Goal: Task Accomplishment & Management: Complete application form

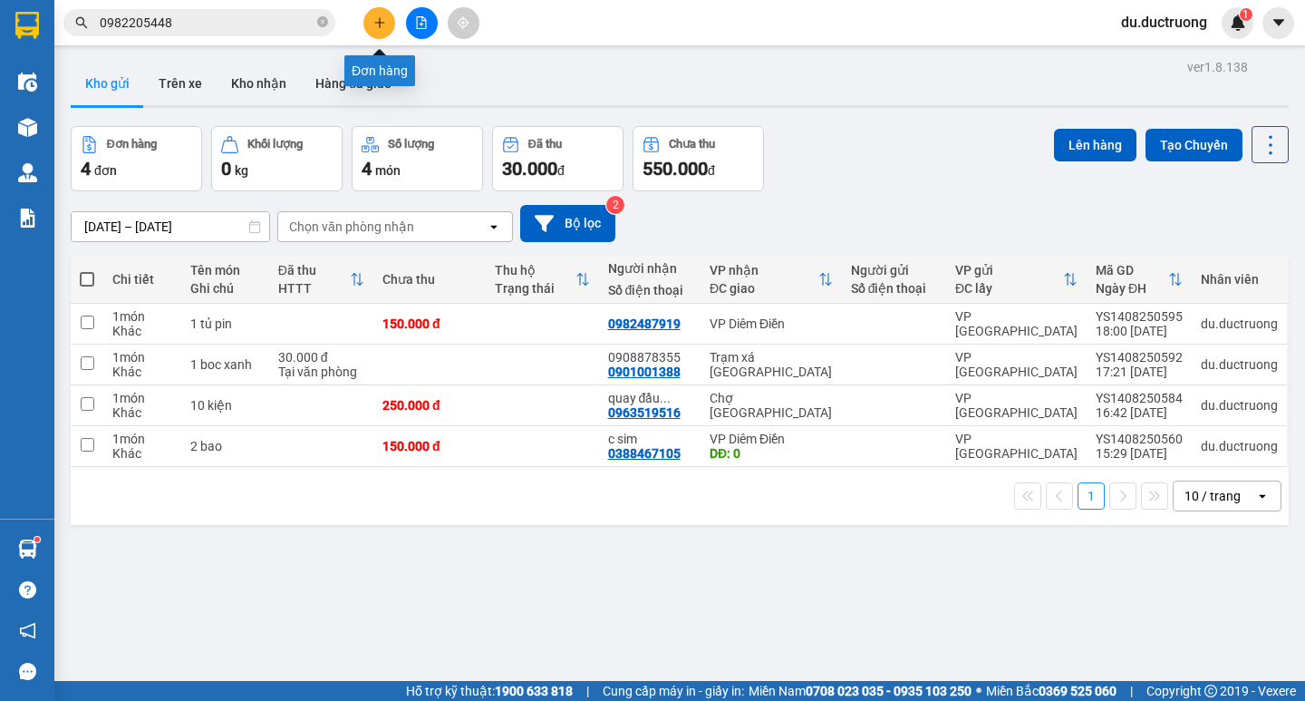
click at [383, 14] on button at bounding box center [380, 23] width 32 height 32
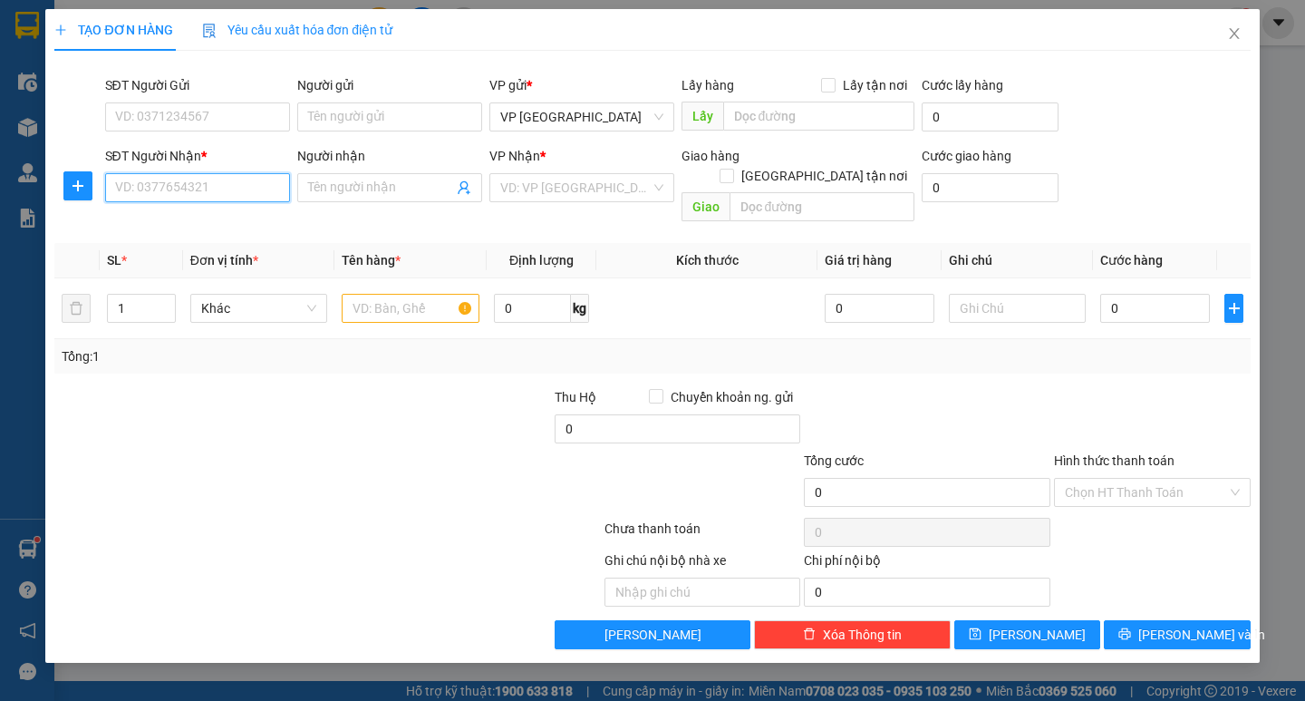
click at [216, 191] on input "SĐT Người Nhận *" at bounding box center [197, 187] width 185 height 29
click at [209, 222] on div "0392893568 - cô hường" at bounding box center [197, 224] width 163 height 20
type input "0392893568"
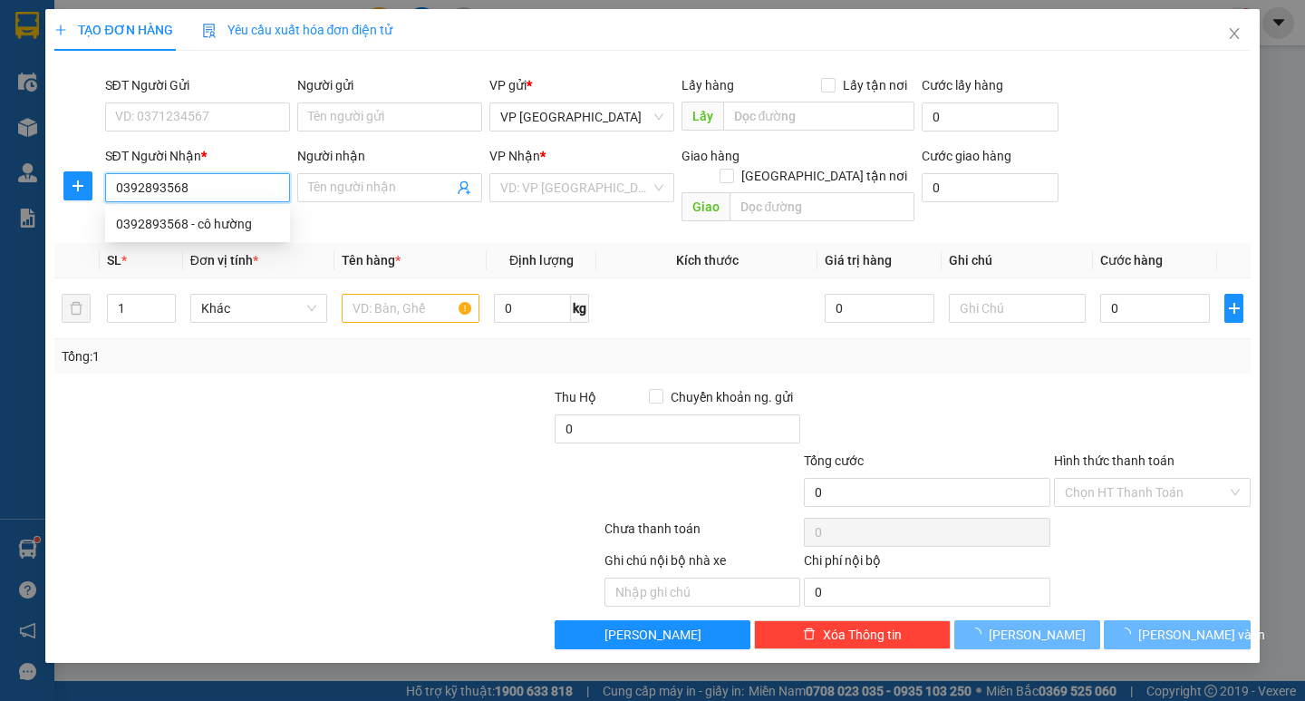
type input "cô hường"
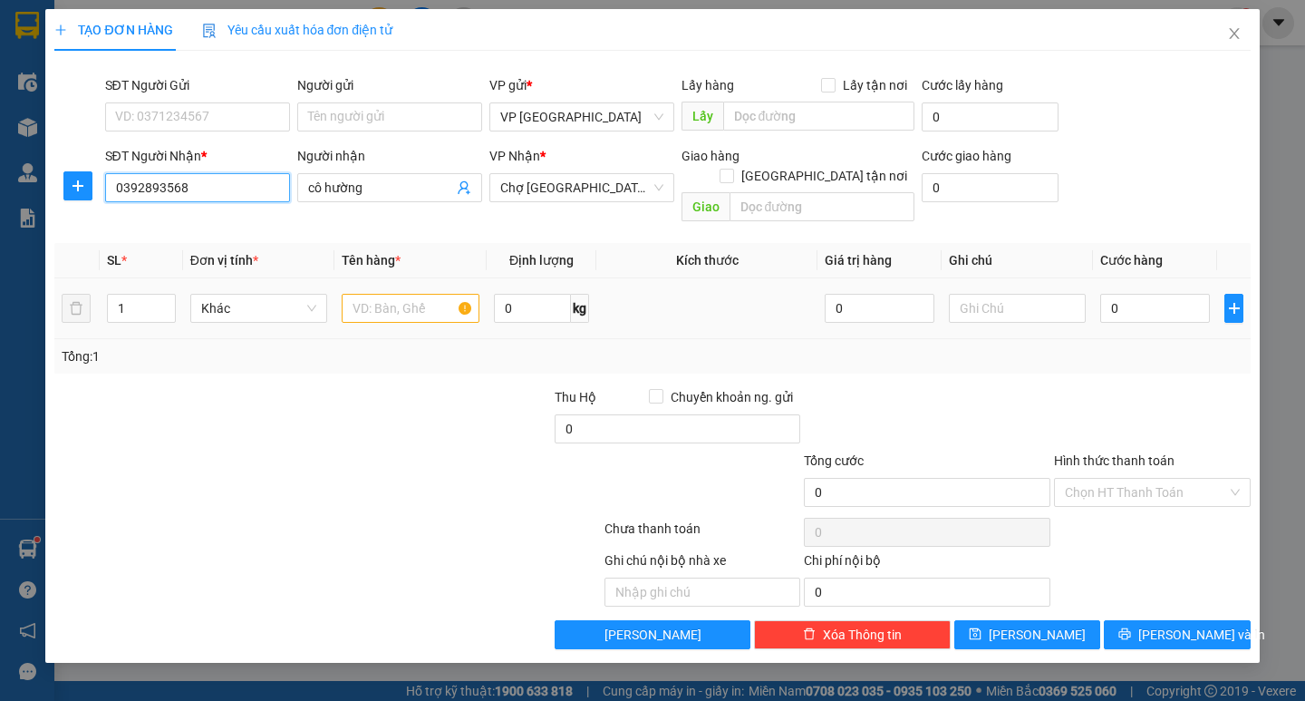
type input "0392893568"
click at [411, 294] on input "text" at bounding box center [410, 308] width 137 height 29
type input "1 bó hoa"
click at [1164, 294] on input "0" at bounding box center [1156, 308] width 110 height 29
type input "005"
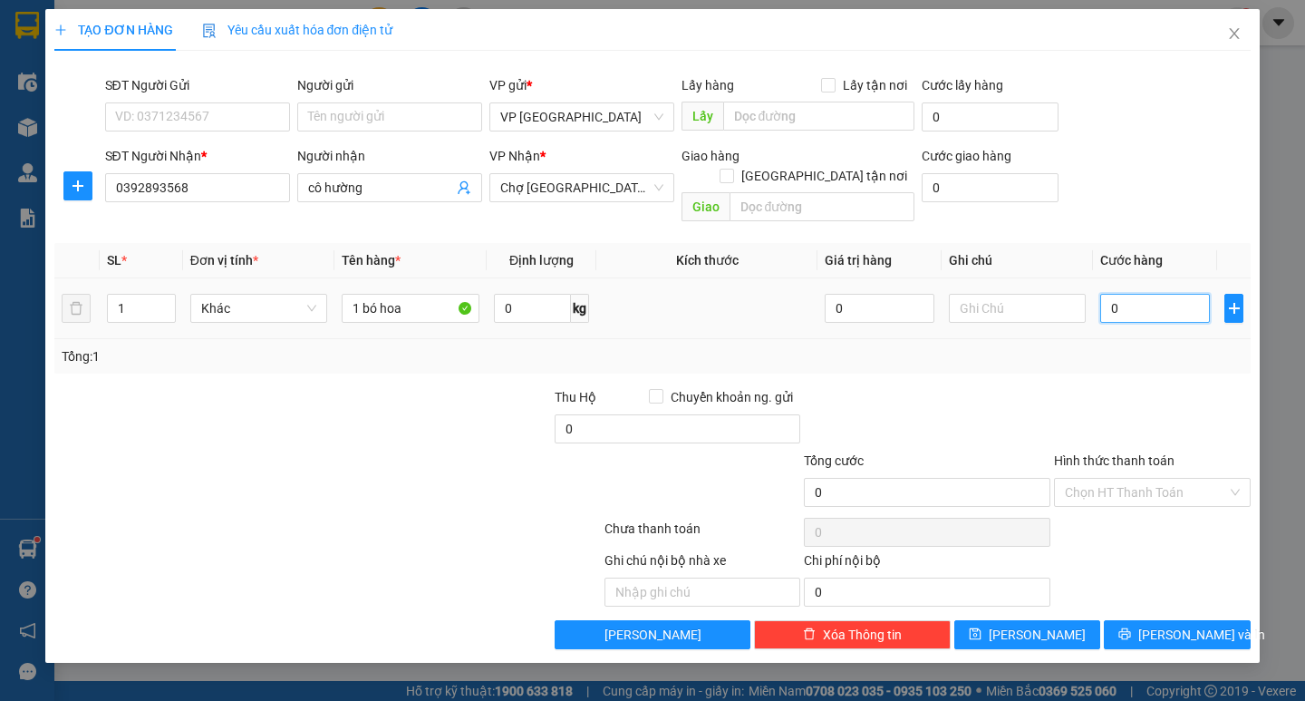
type input "5"
type input "0.050"
type input "50"
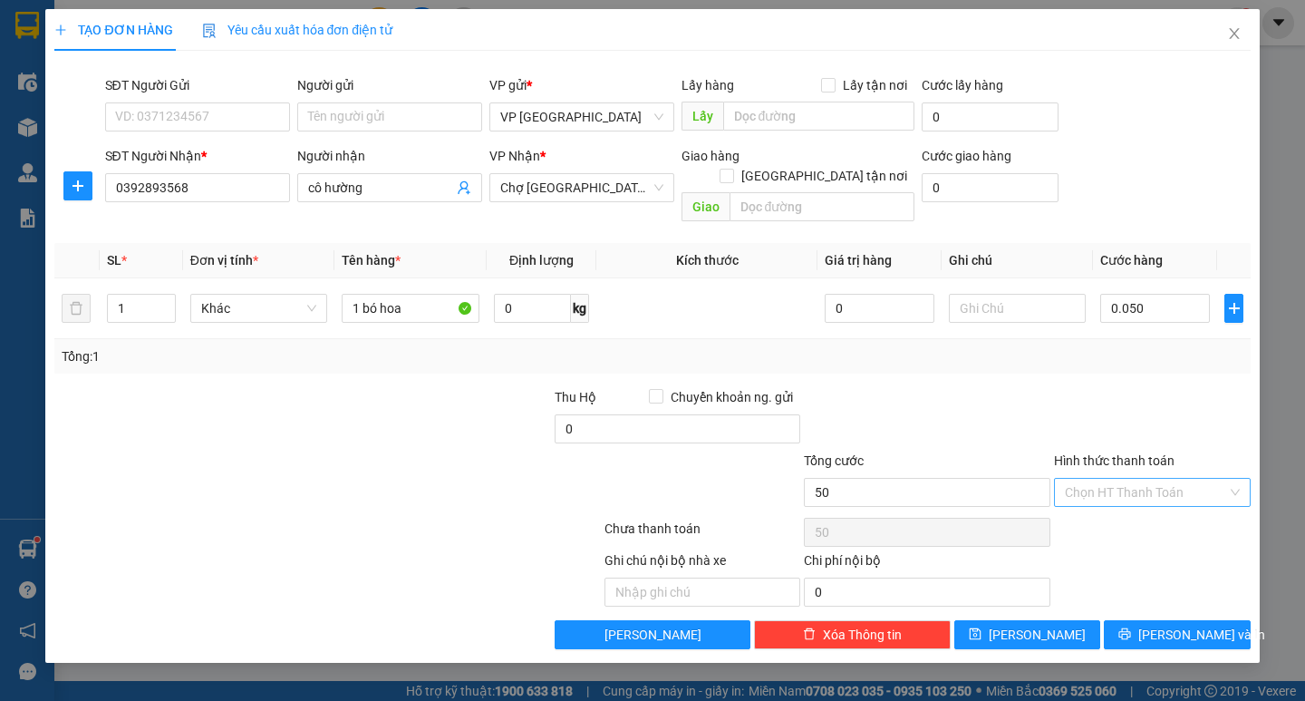
type input "50.000"
click at [1140, 479] on input "Hình thức thanh toán" at bounding box center [1146, 492] width 162 height 27
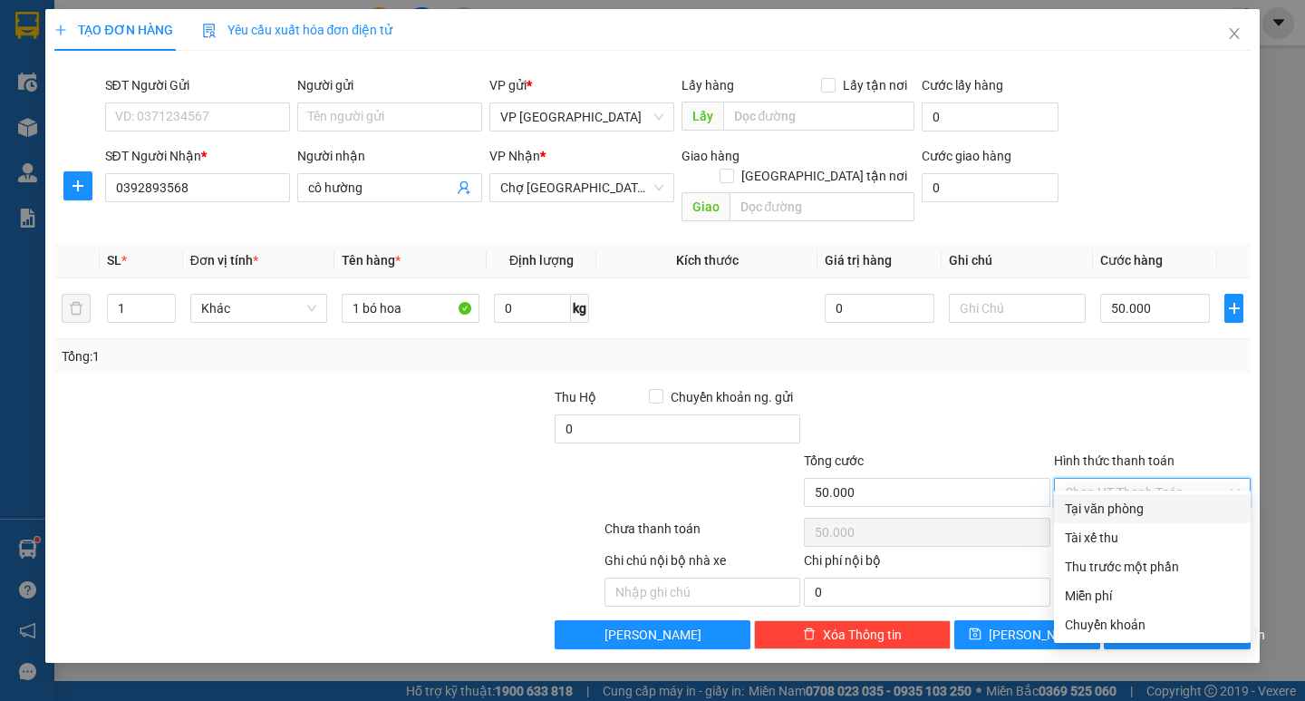
click at [1118, 505] on div "Tại văn phòng" at bounding box center [1152, 509] width 175 height 20
type input "0"
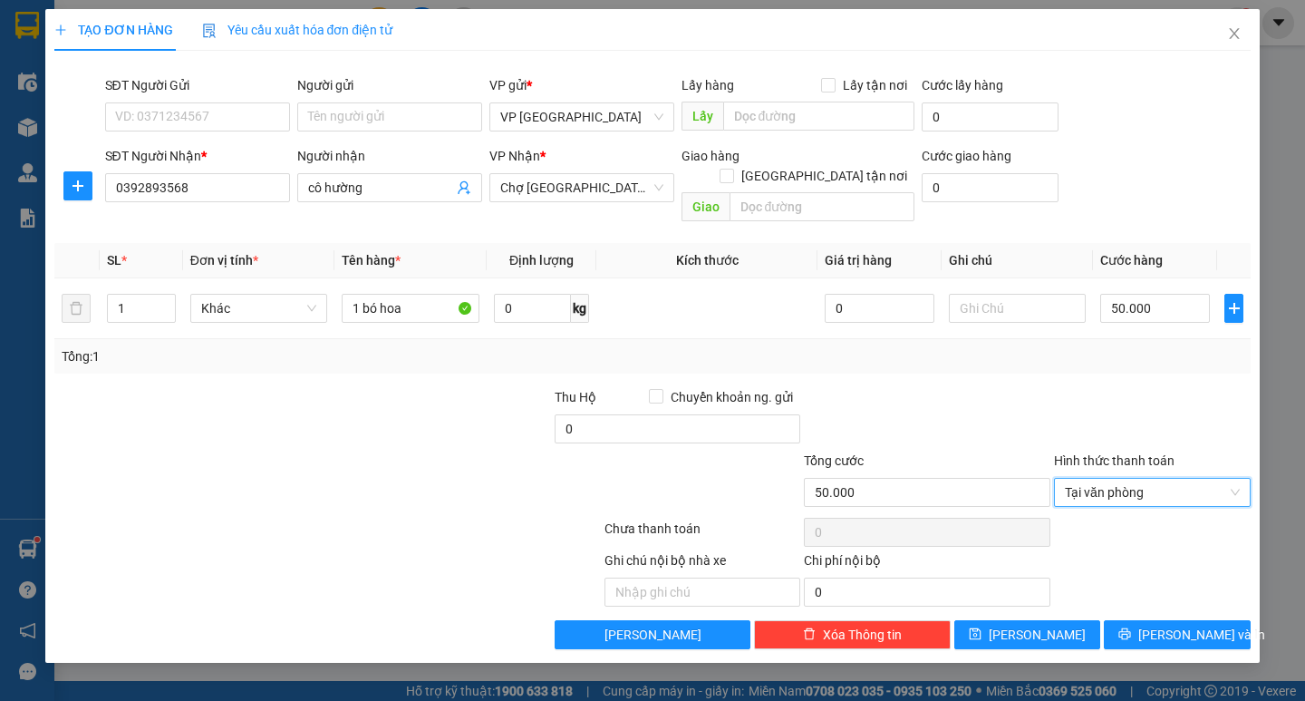
click at [1256, 589] on div "TẠO ĐƠN HÀNG Yêu cầu xuất hóa đơn điện tử Transit Pickup Surcharge Ids Transit …" at bounding box center [652, 336] width 1214 height 654
click at [1184, 625] on span "[PERSON_NAME] và In" at bounding box center [1202, 635] width 127 height 20
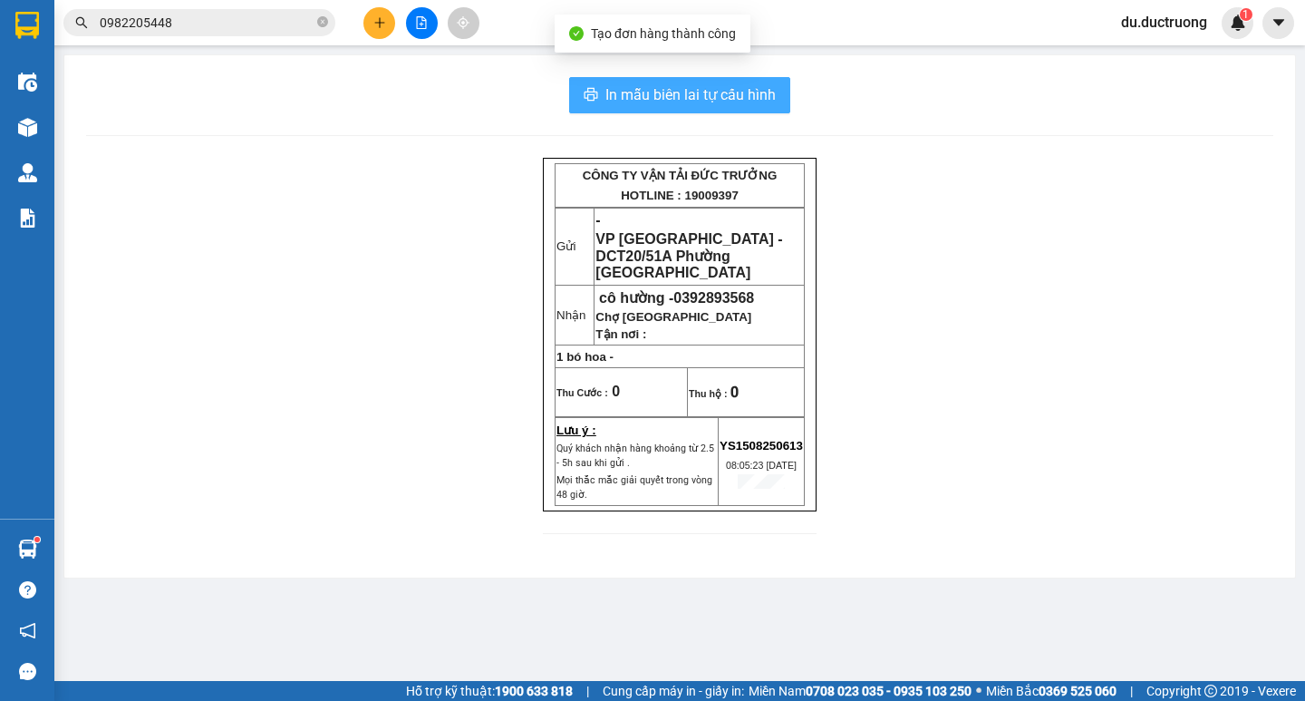
click at [653, 79] on button "In mẫu biên lai tự cấu hình" at bounding box center [679, 95] width 221 height 36
